Goal: Information Seeking & Learning: Learn about a topic

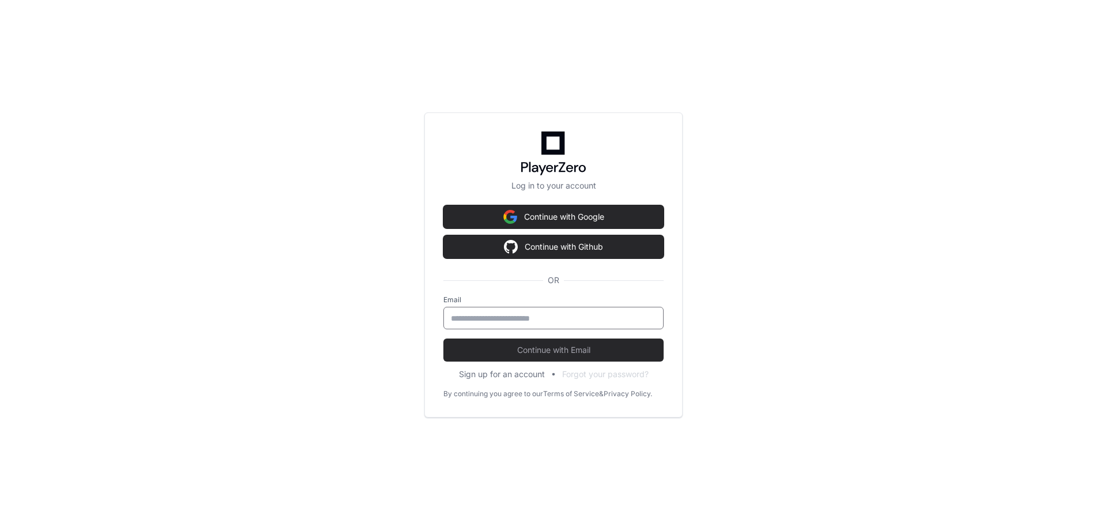
click at [528, 320] on input "email" at bounding box center [553, 318] width 205 height 12
type input "**********"
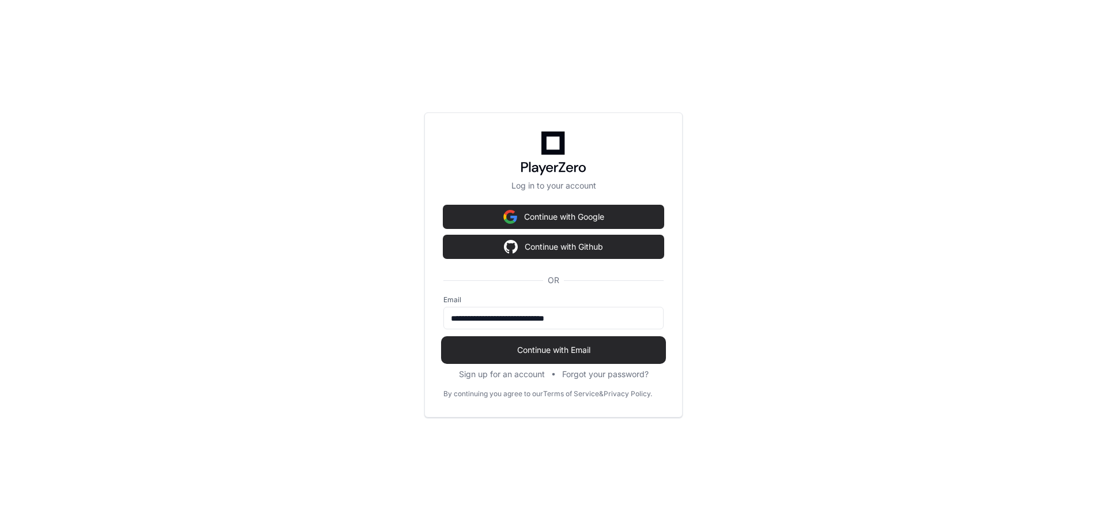
click at [547, 341] on button "Continue with Email" at bounding box center [553, 349] width 220 height 23
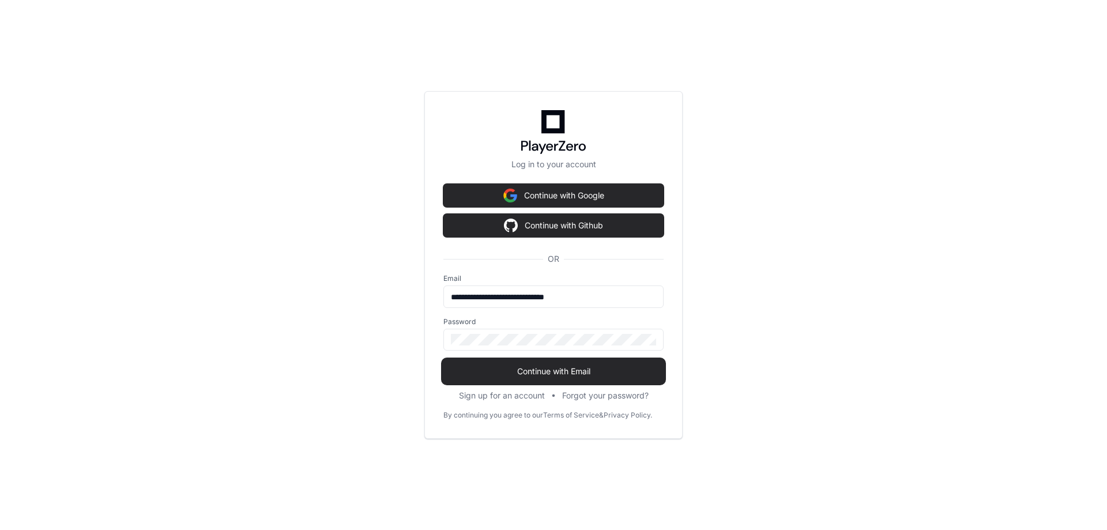
click at [564, 369] on span "Continue with Email" at bounding box center [553, 371] width 220 height 12
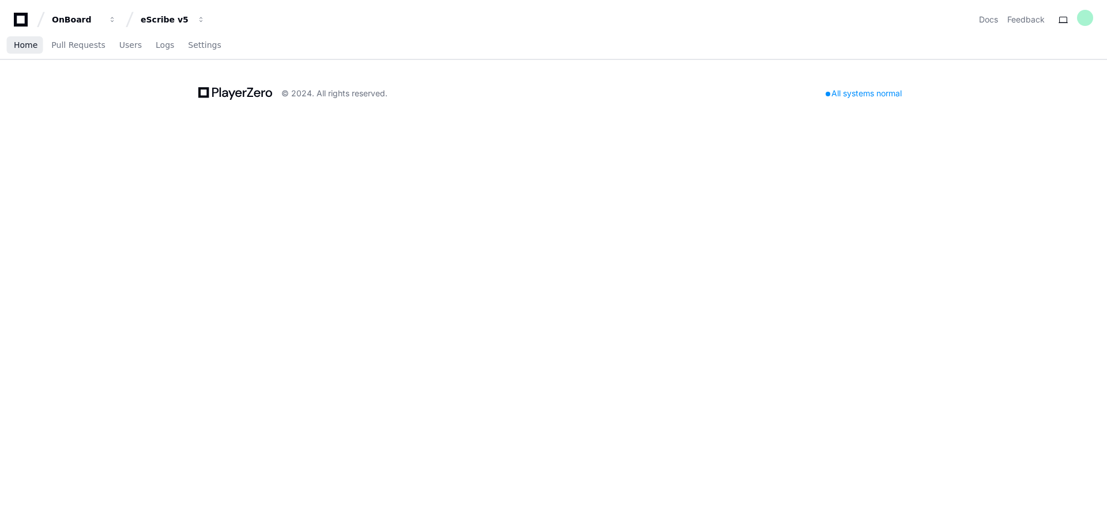
click at [19, 47] on span "Home" at bounding box center [26, 44] width 24 height 7
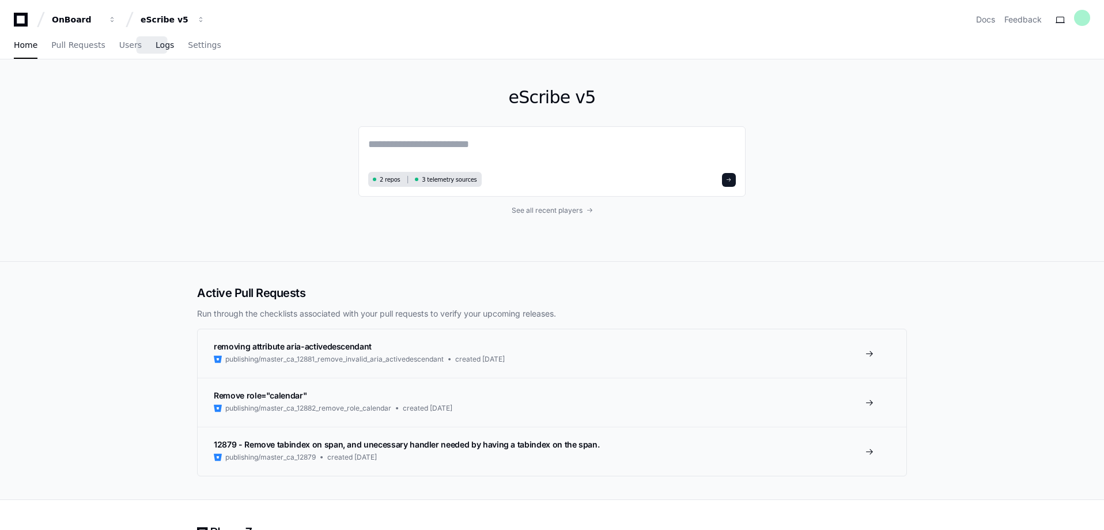
click at [156, 50] on link "Logs" at bounding box center [165, 45] width 18 height 27
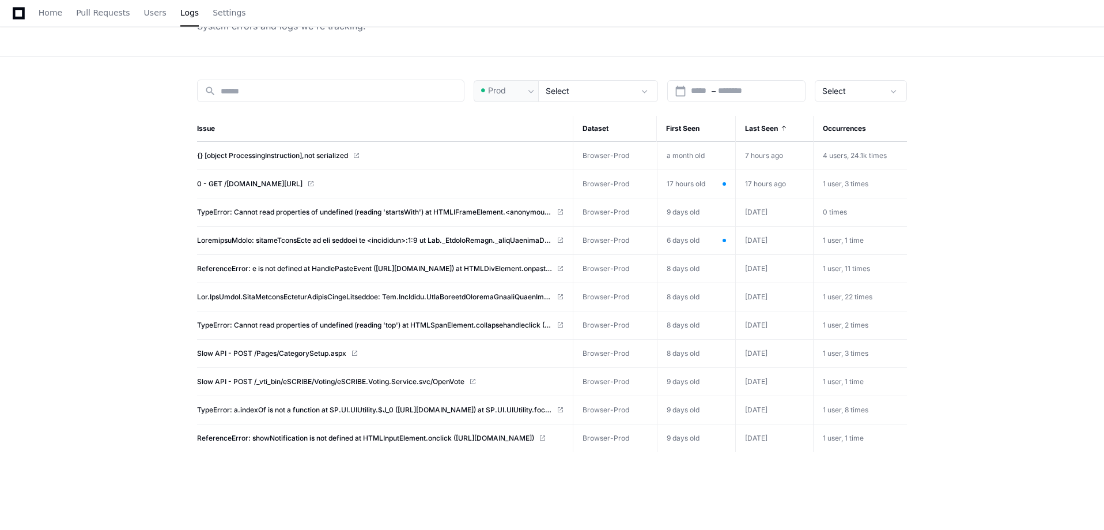
scroll to position [86, 0]
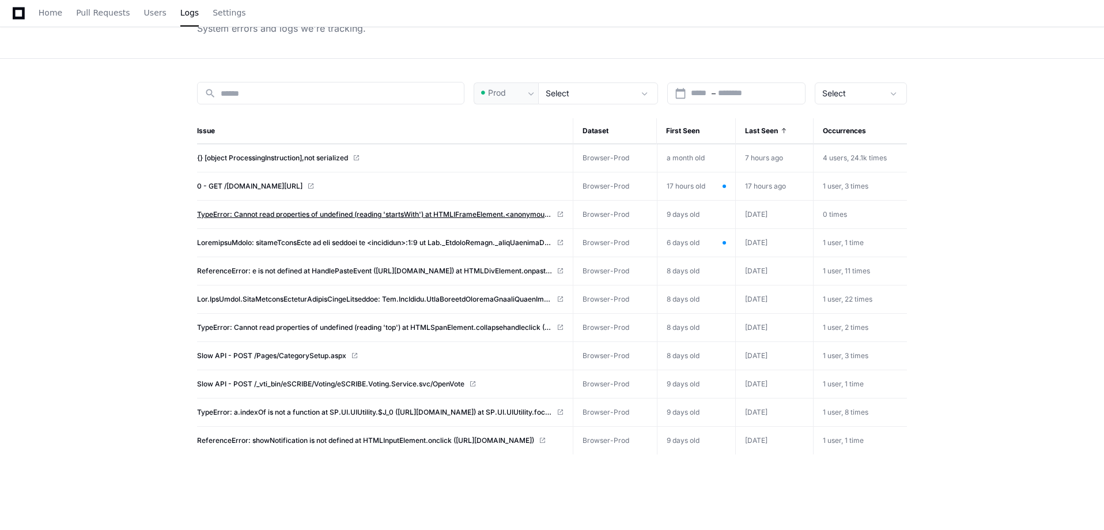
click at [429, 216] on span "TypeError: Cannot read properties of undefined (reading 'startsWith') at HTMLIF…" at bounding box center [374, 214] width 355 height 9
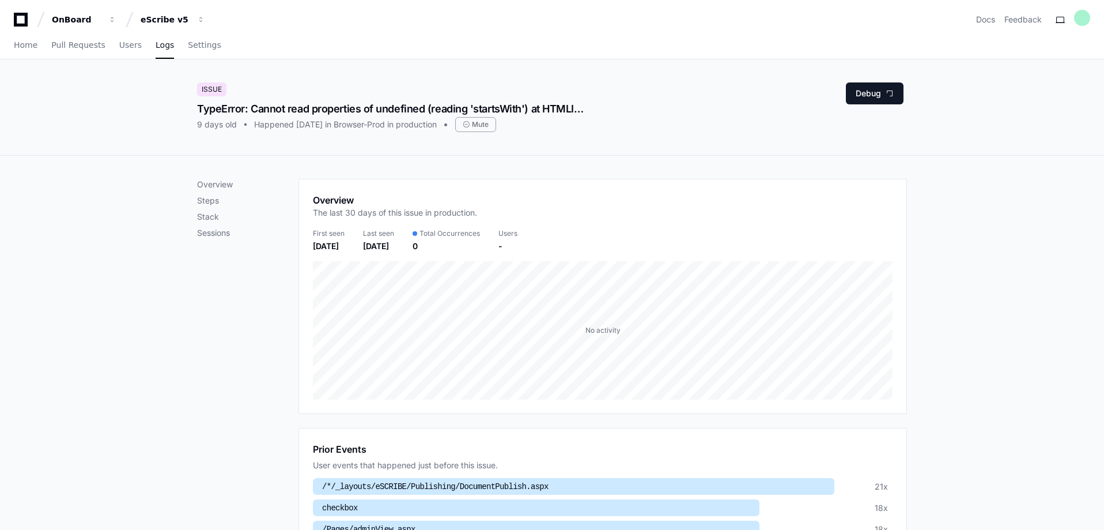
click at [157, 46] on span "Logs" at bounding box center [165, 44] width 18 height 7
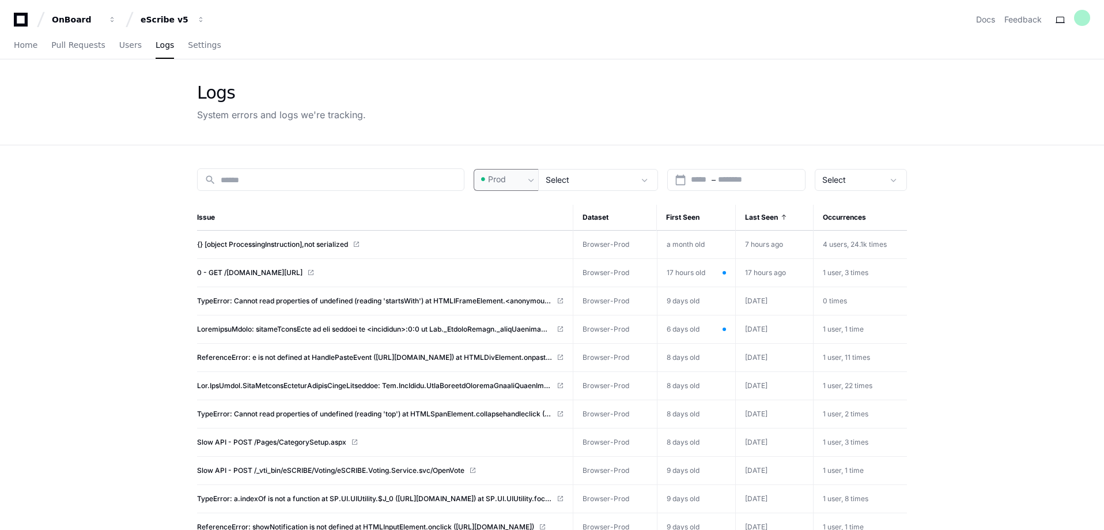
click at [524, 175] on div "Prod" at bounding box center [502, 179] width 46 height 12
drag, startPoint x: 502, startPoint y: 241, endPoint x: 508, endPoint y: 233, distance: 10.3
click at [503, 241] on span "Pre-Prod" at bounding box center [510, 240] width 34 height 12
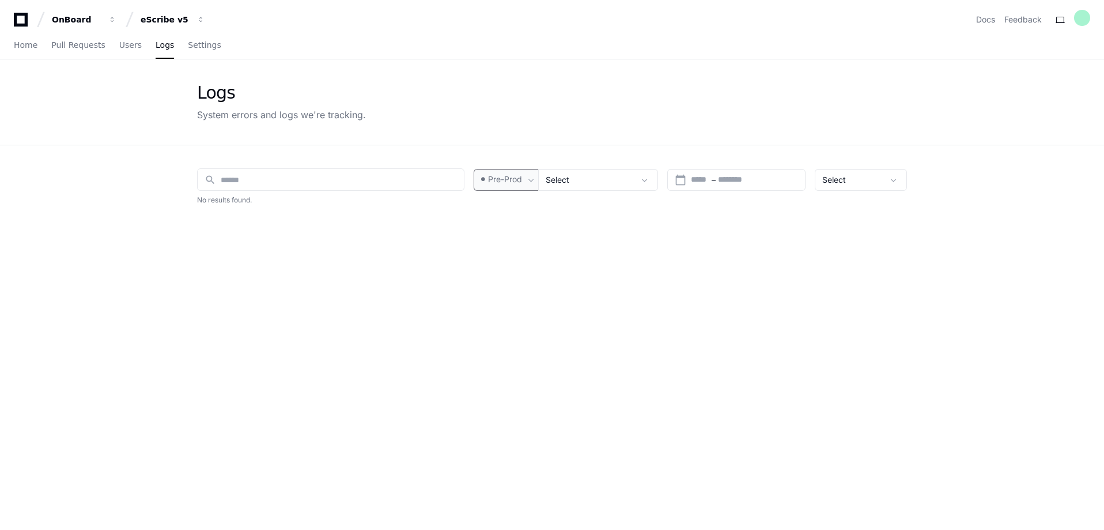
click at [503, 179] on span "Pre-Prod" at bounding box center [505, 179] width 34 height 12
click at [504, 210] on span "Prod" at bounding box center [502, 211] width 18 height 12
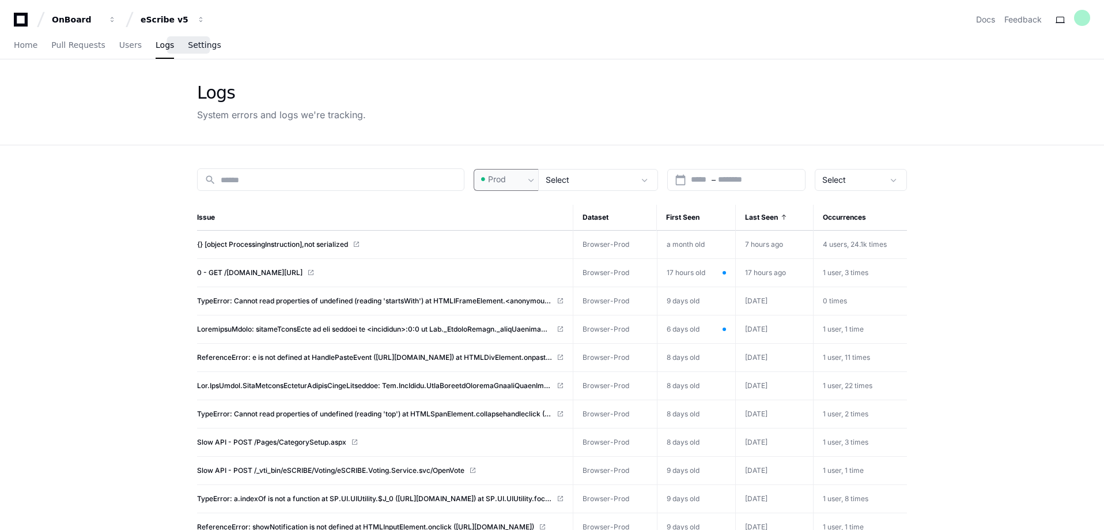
click at [191, 44] on span "Settings" at bounding box center [204, 44] width 33 height 7
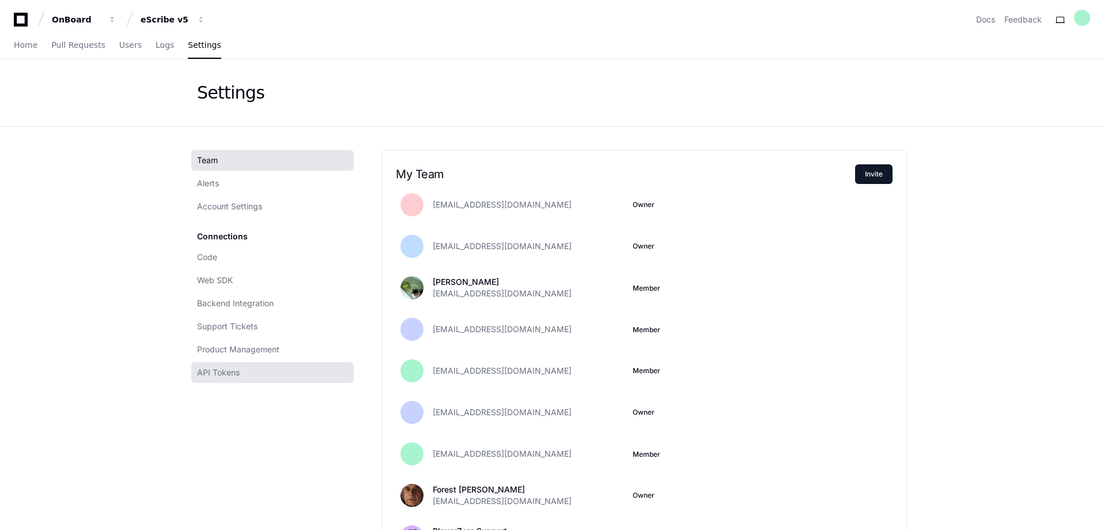
click at [228, 374] on span "API Tokens" at bounding box center [218, 373] width 43 height 12
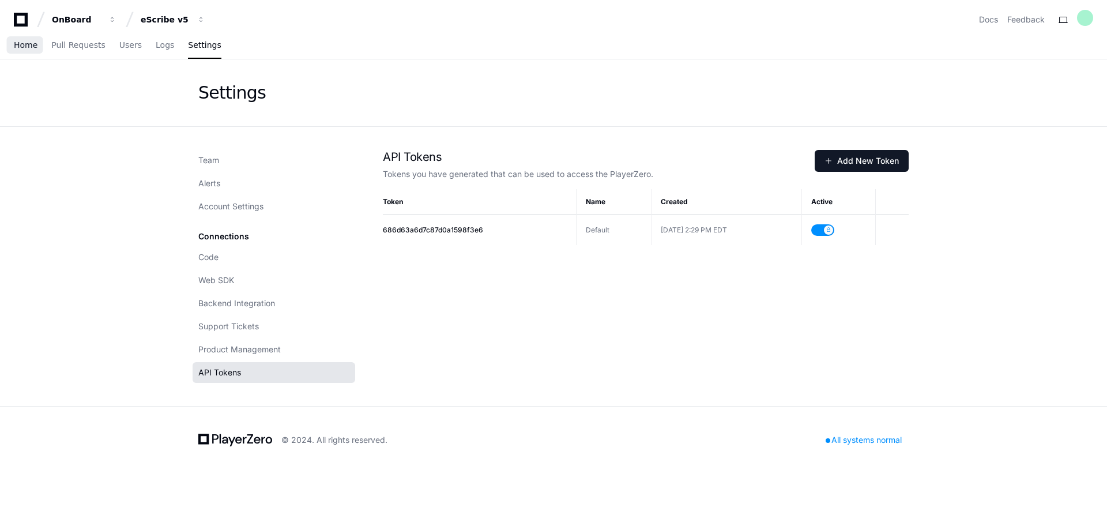
click at [24, 42] on span "Home" at bounding box center [26, 44] width 24 height 7
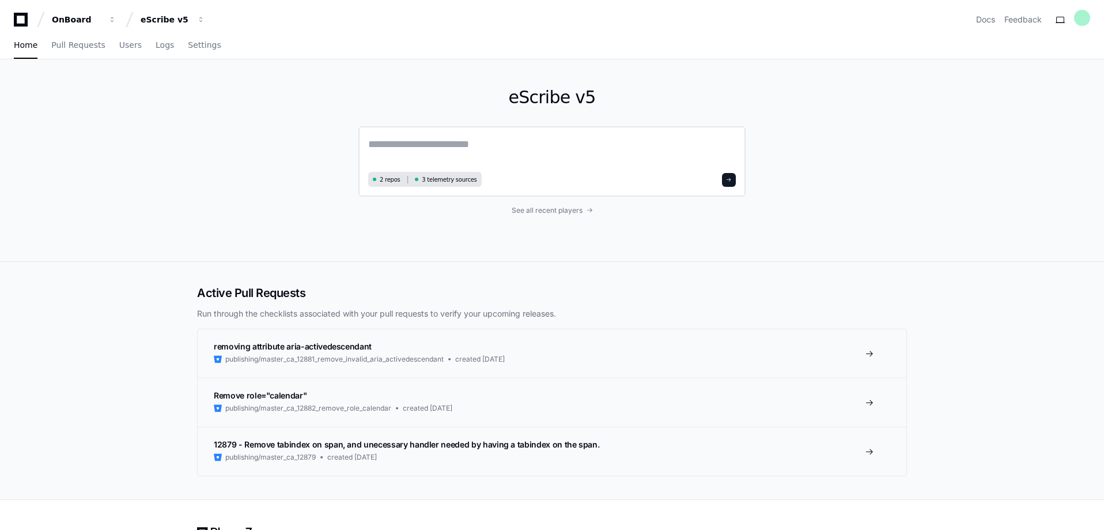
click at [397, 153] on textarea at bounding box center [552, 152] width 368 height 32
type textarea "****"
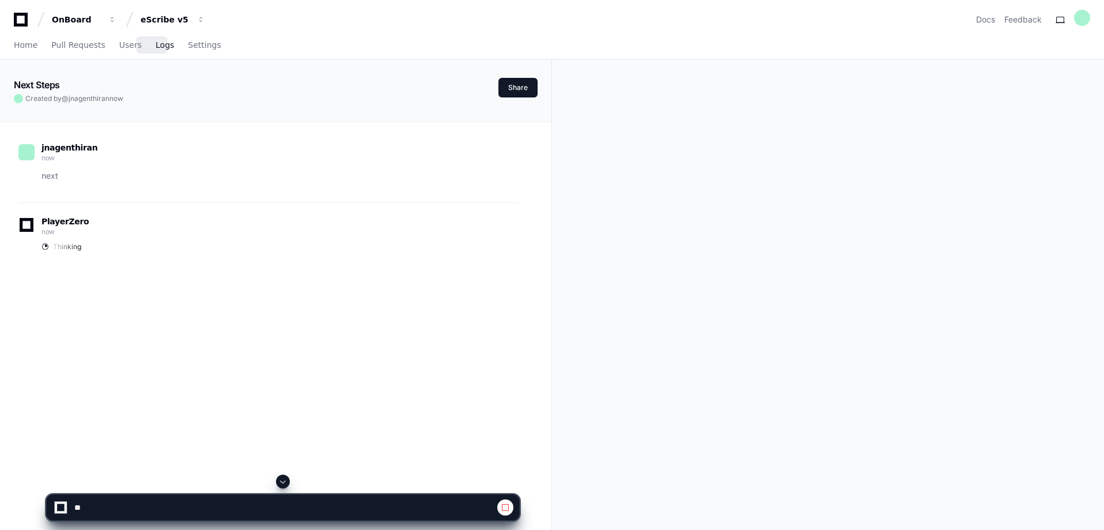
click at [156, 47] on span "Logs" at bounding box center [165, 44] width 18 height 7
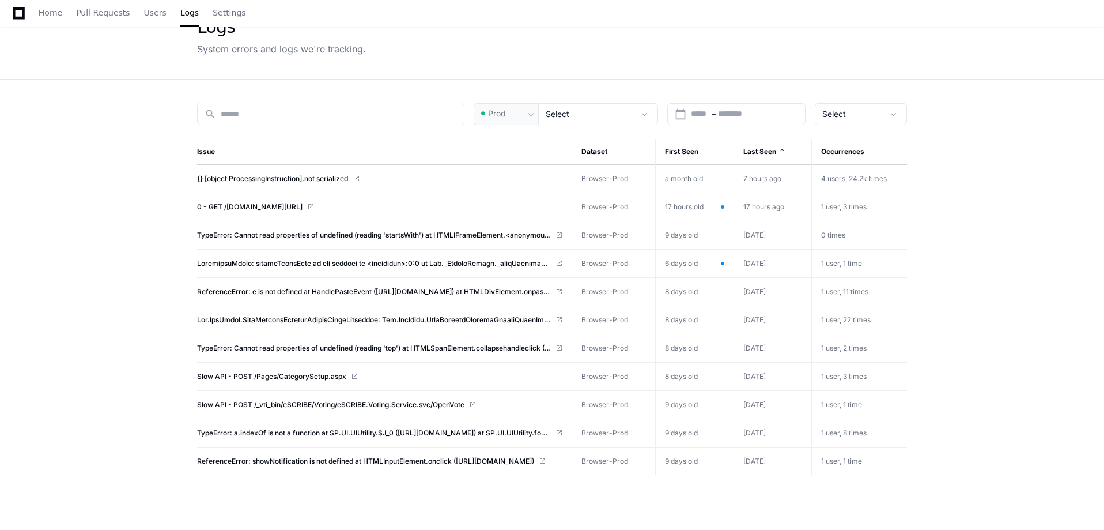
scroll to position [78, 0]
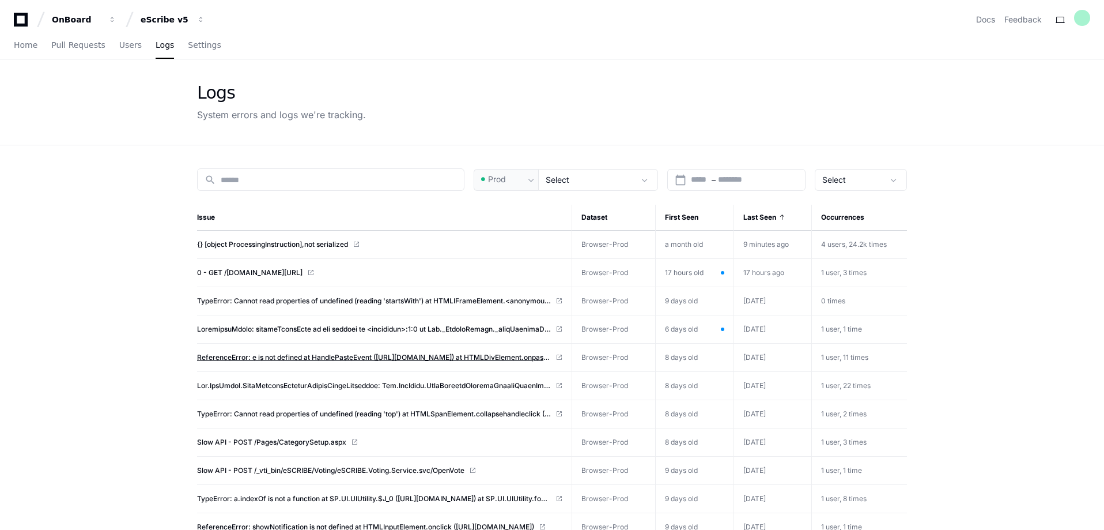
click at [508, 358] on span "ReferenceError: e is not defined at HandlePasteEvent ([URL][DOMAIN_NAME]) at HT…" at bounding box center [374, 357] width 354 height 9
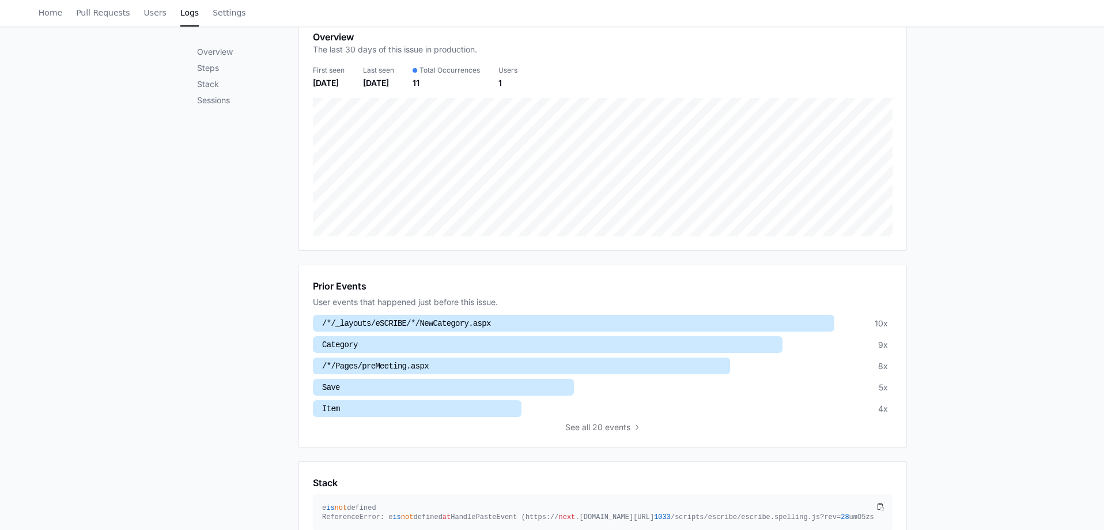
scroll to position [179, 0]
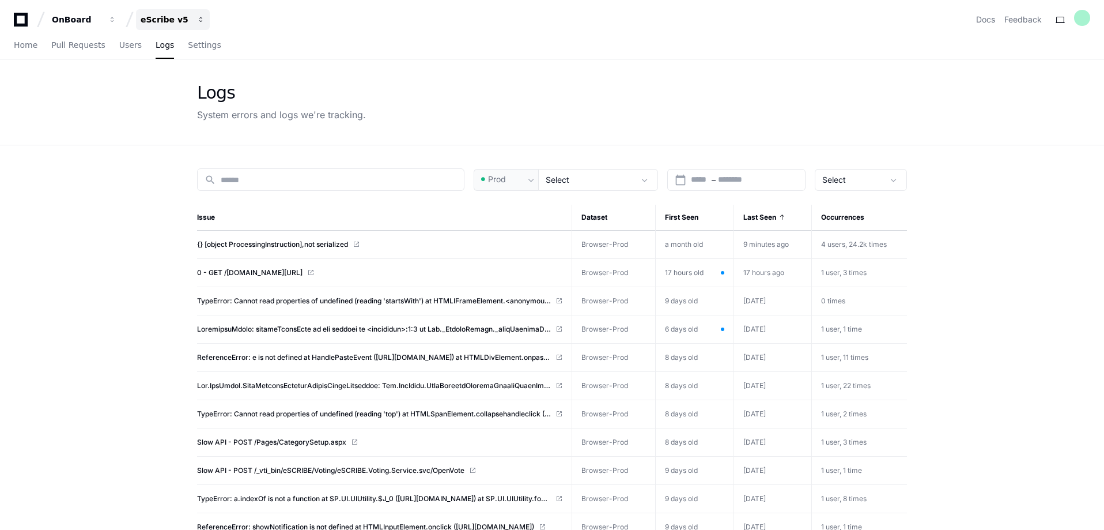
click at [101, 20] on div "eScribe v5" at bounding box center [77, 20] width 50 height 12
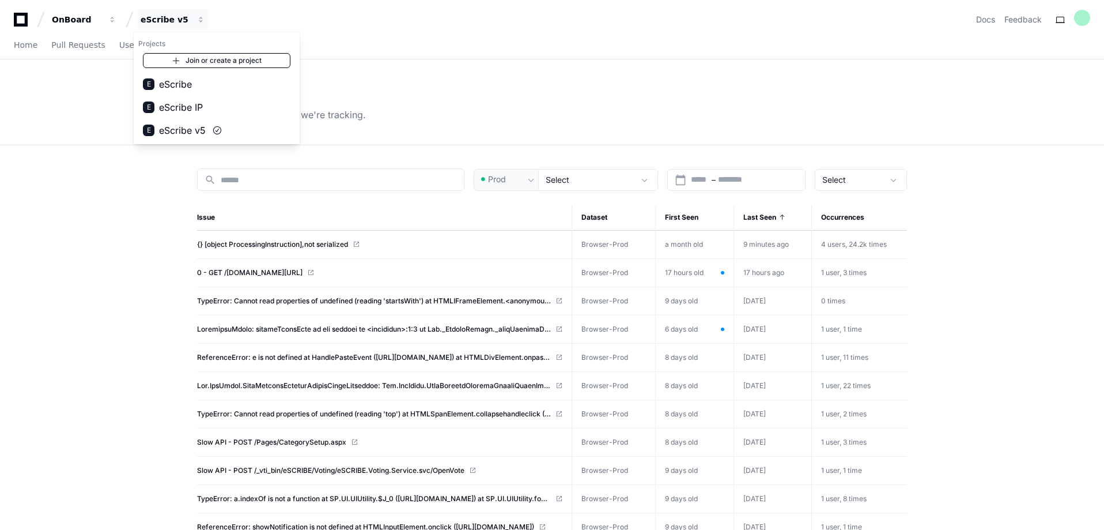
click at [243, 63] on link "Join or create a project" at bounding box center [217, 60] width 148 height 15
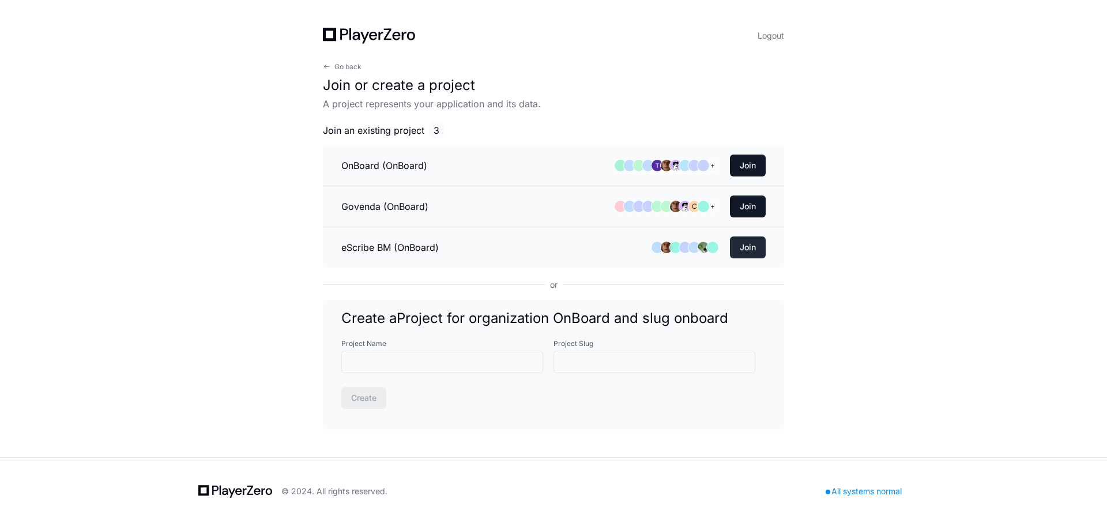
click at [754, 248] on button "Join" at bounding box center [748, 247] width 36 height 22
